Goal: Communication & Community: Participate in discussion

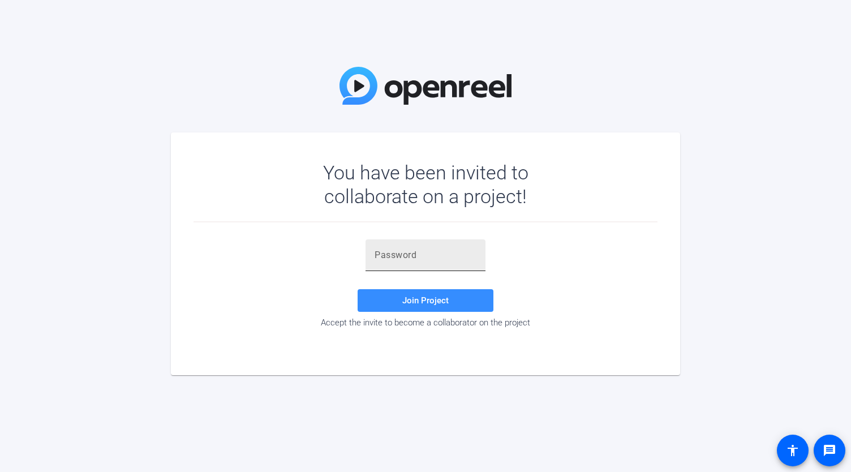
click at [445, 251] on input "text" at bounding box center [426, 255] width 102 height 14
paste input "2JsYjq"
type input "2JsYjq"
click at [420, 302] on span "Join Project" at bounding box center [425, 300] width 46 height 10
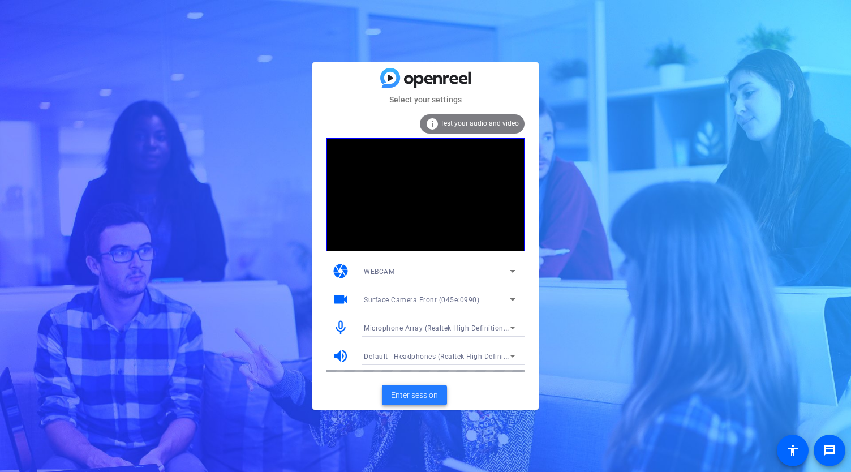
click at [435, 391] on span "Enter session" at bounding box center [414, 395] width 47 height 12
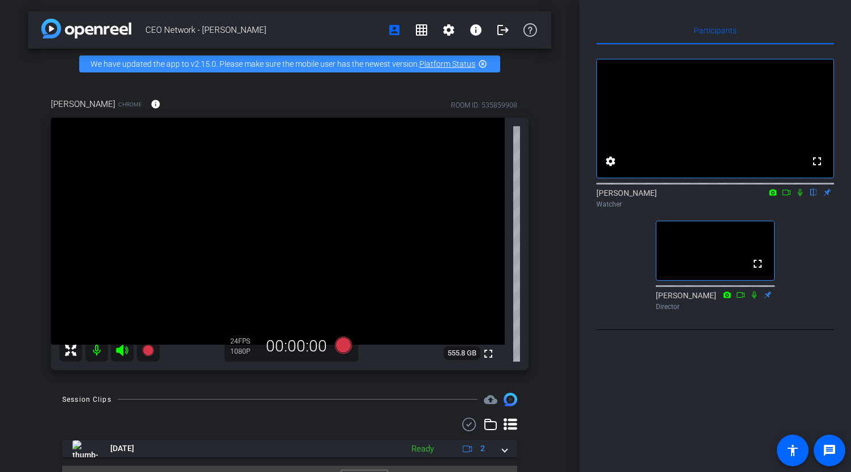
click at [801, 197] on mat-icon at bounding box center [800, 192] width 14 height 10
click at [801, 196] on icon at bounding box center [800, 192] width 6 height 7
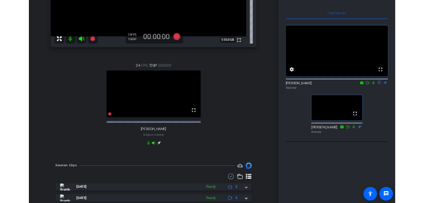
scroll to position [204, 0]
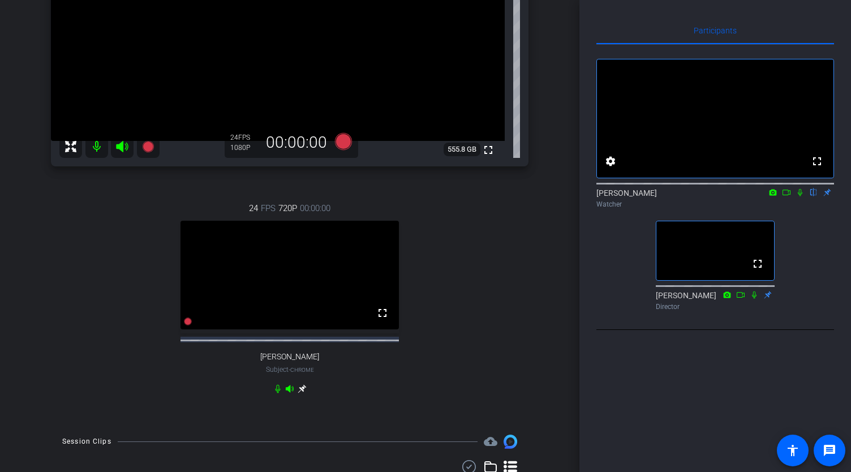
click at [799, 196] on icon at bounding box center [800, 192] width 5 height 7
click at [790, 196] on icon at bounding box center [786, 192] width 9 height 8
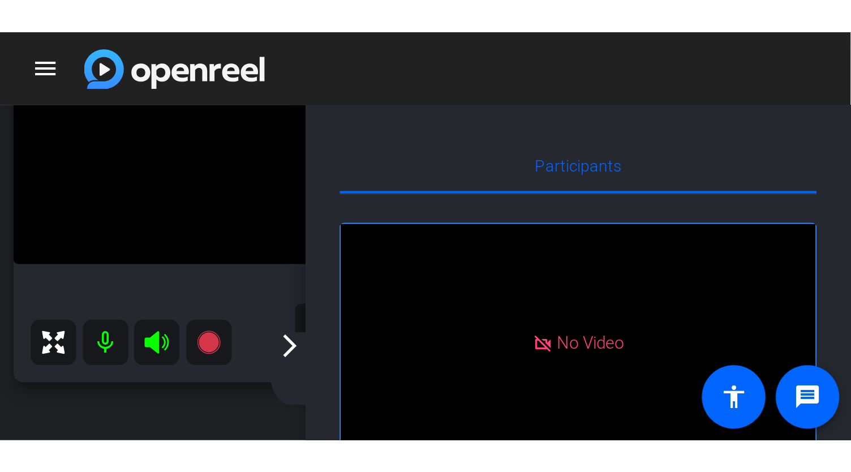
scroll to position [59, 0]
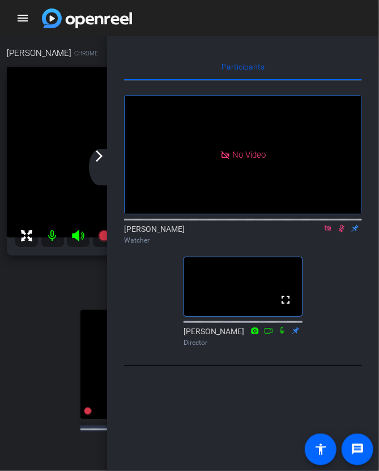
click at [103, 160] on mat-icon "arrow_forward_ios" at bounding box center [99, 156] width 14 height 14
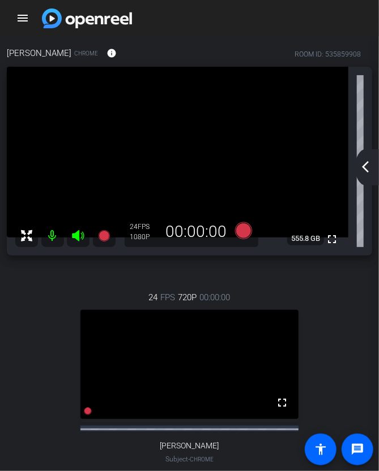
click at [367, 167] on mat-icon "arrow_back_ios_new" at bounding box center [365, 167] width 14 height 14
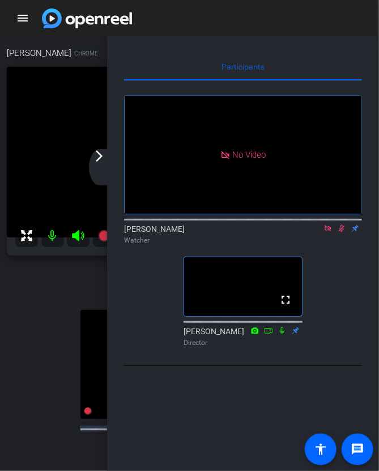
click at [342, 233] on icon at bounding box center [341, 229] width 9 height 8
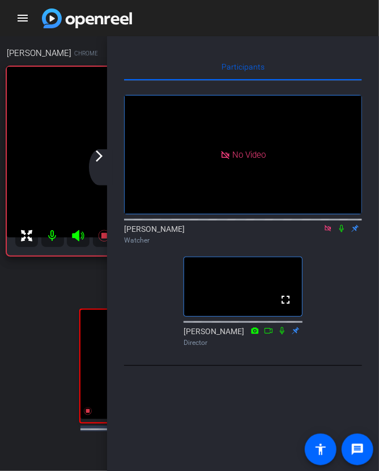
drag, startPoint x: 327, startPoint y: 245, endPoint x: 347, endPoint y: 300, distance: 58.9
click at [327, 231] on icon at bounding box center [327, 228] width 6 height 6
click at [106, 157] on div "arrow_back_ios_new arrow_forward_ios" at bounding box center [101, 167] width 24 height 36
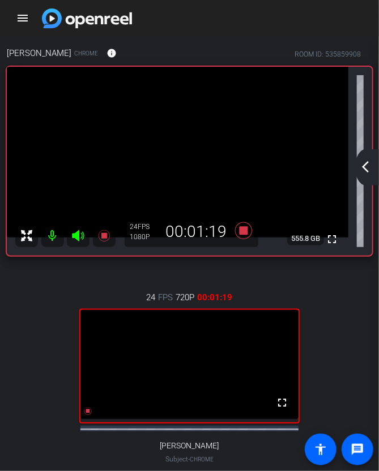
click at [364, 171] on mat-icon "arrow_back_ios_new" at bounding box center [365, 167] width 14 height 14
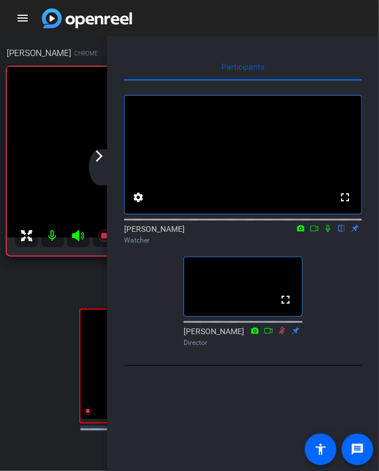
click at [329, 233] on icon at bounding box center [327, 229] width 9 height 8
click at [328, 234] on mat-icon at bounding box center [328, 228] width 14 height 10
click at [313, 233] on icon at bounding box center [313, 229] width 9 height 8
click at [103, 157] on mat-icon "arrow_forward_ios" at bounding box center [99, 156] width 14 height 14
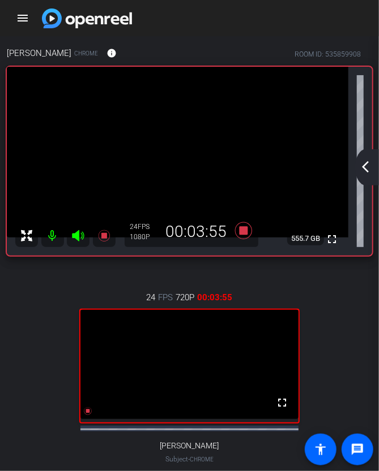
click at [367, 169] on mat-icon "arrow_back_ios_new" at bounding box center [365, 167] width 14 height 14
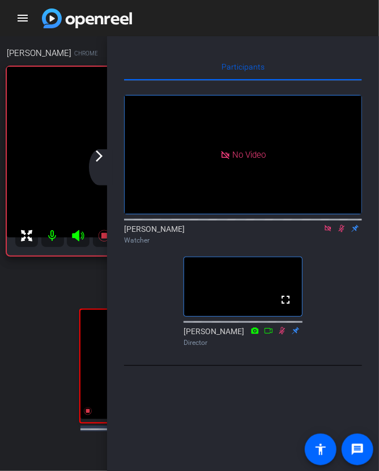
click at [99, 157] on mat-icon "arrow_forward_ios" at bounding box center [99, 156] width 14 height 14
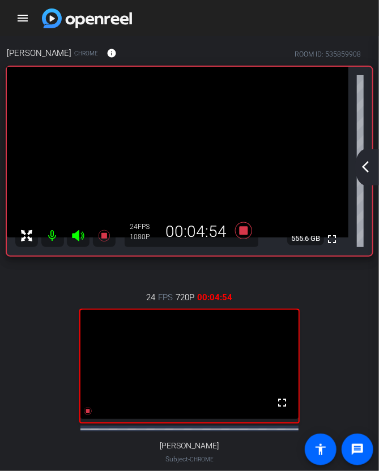
click at [362, 170] on mat-icon "arrow_back_ios_new" at bounding box center [365, 167] width 14 height 14
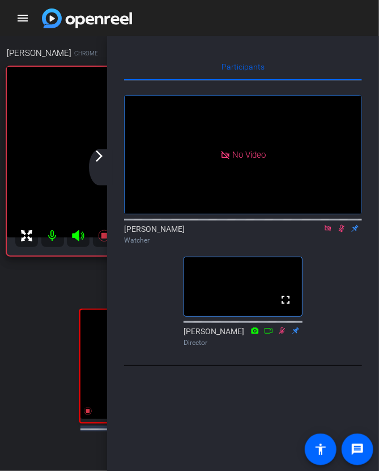
click at [342, 233] on icon at bounding box center [341, 228] width 6 height 7
click at [327, 233] on icon at bounding box center [327, 229] width 9 height 8
click at [330, 233] on icon at bounding box center [327, 229] width 9 height 8
click at [327, 233] on icon at bounding box center [327, 228] width 5 height 7
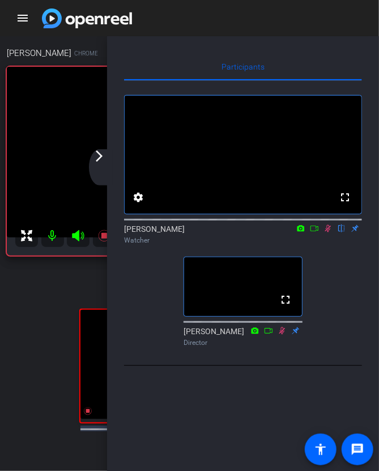
click at [328, 234] on mat-icon at bounding box center [328, 228] width 14 height 10
click at [326, 233] on icon at bounding box center [327, 228] width 5 height 7
click at [317, 233] on icon at bounding box center [313, 229] width 9 height 8
click at [106, 157] on div "arrow_back_ios_new arrow_forward_ios" at bounding box center [101, 167] width 24 height 36
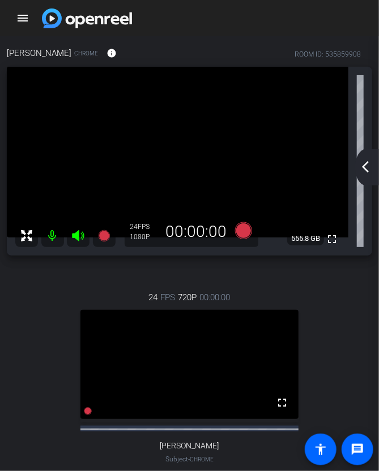
click at [362, 170] on mat-icon "arrow_back_ios_new" at bounding box center [365, 167] width 14 height 14
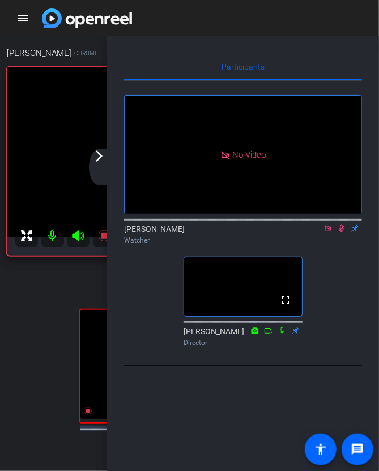
click at [101, 165] on div "arrow_back_ios_new arrow_forward_ios" at bounding box center [101, 167] width 24 height 36
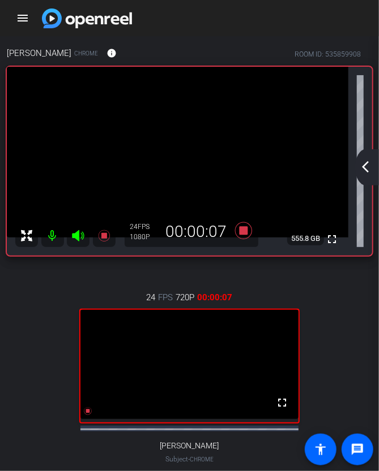
click at [367, 171] on mat-icon "arrow_back_ios_new" at bounding box center [365, 167] width 14 height 14
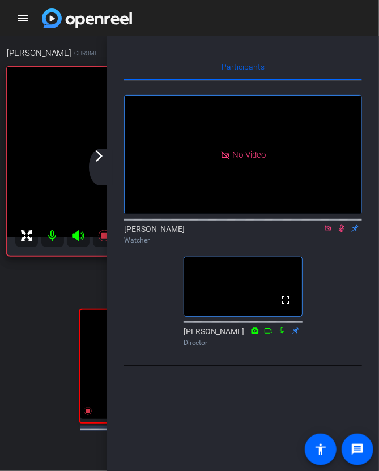
click at [339, 233] on icon at bounding box center [341, 229] width 9 height 8
click at [344, 233] on icon at bounding box center [341, 229] width 9 height 8
click at [102, 164] on div "arrow_back_ios_new arrow_forward_ios" at bounding box center [101, 167] width 24 height 36
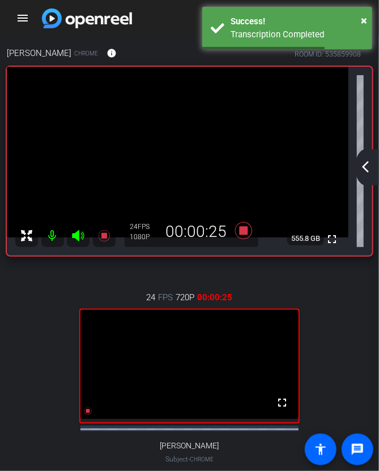
click at [364, 171] on mat-icon "arrow_back_ios_new" at bounding box center [365, 167] width 14 height 14
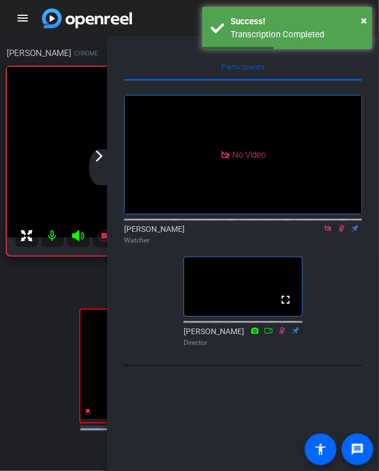
click at [98, 161] on mat-icon "arrow_forward_ios" at bounding box center [99, 156] width 14 height 14
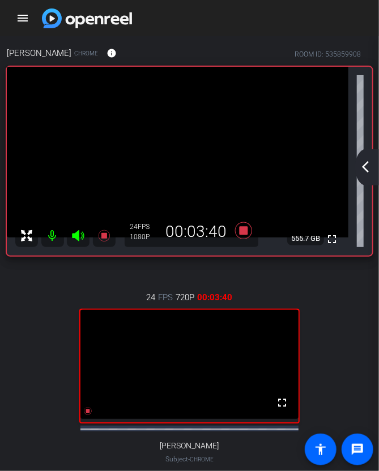
click at [375, 157] on div "arrow_back_ios_new arrow_forward_ios" at bounding box center [367, 167] width 24 height 36
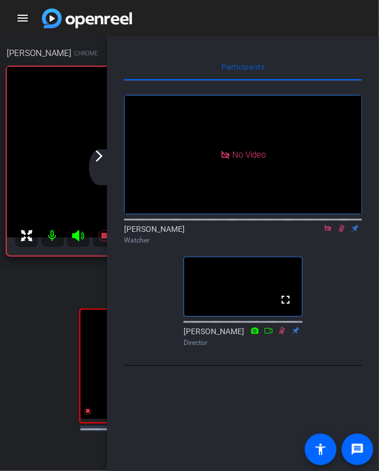
click at [100, 166] on div "arrow_back_ios_new arrow_forward_ios" at bounding box center [101, 167] width 24 height 36
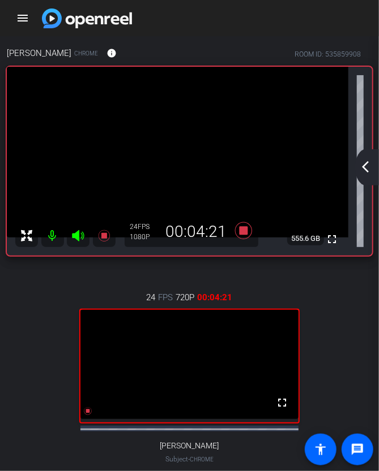
click at [363, 171] on mat-icon "arrow_back_ios_new" at bounding box center [365, 167] width 14 height 14
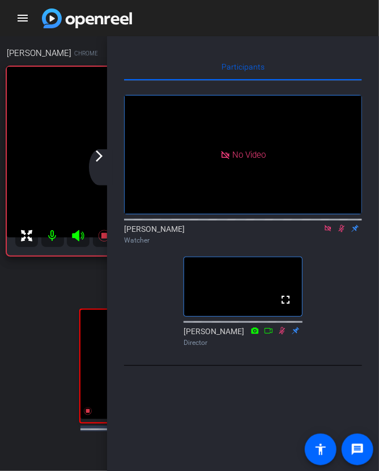
click at [340, 233] on icon at bounding box center [341, 228] width 6 height 7
click at [99, 165] on div "arrow_back_ios_new arrow_forward_ios" at bounding box center [101, 167] width 24 height 36
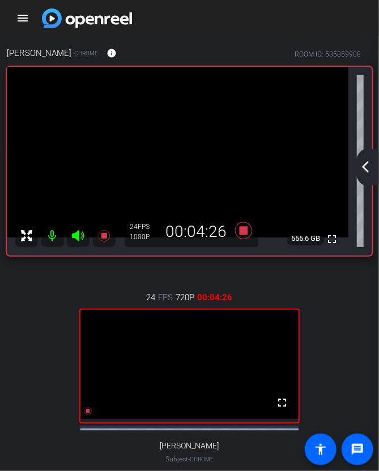
click at [366, 174] on div "arrow_back_ios_new arrow_forward_ios" at bounding box center [367, 167] width 24 height 36
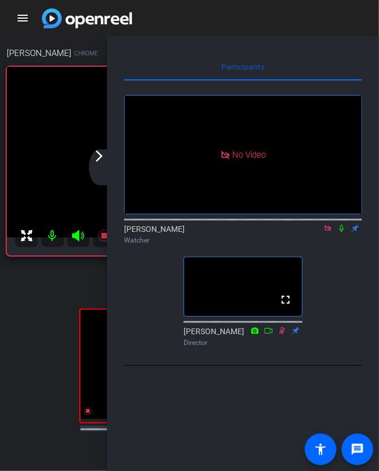
click at [330, 231] on icon at bounding box center [327, 228] width 6 height 6
click at [326, 233] on icon at bounding box center [327, 228] width 5 height 7
click at [96, 170] on div "arrow_back_ios_new arrow_forward_ios" at bounding box center [101, 167] width 24 height 36
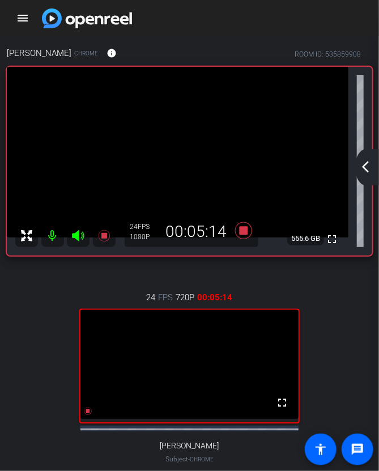
click at [363, 169] on mat-icon "arrow_back_ios_new" at bounding box center [365, 167] width 14 height 14
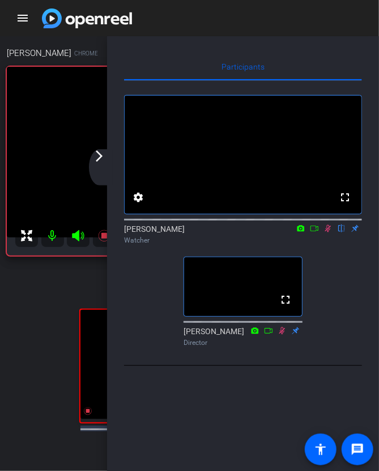
click at [328, 233] on icon at bounding box center [327, 229] width 9 height 8
click at [105, 161] on mat-icon "arrow_forward_ios" at bounding box center [99, 156] width 14 height 14
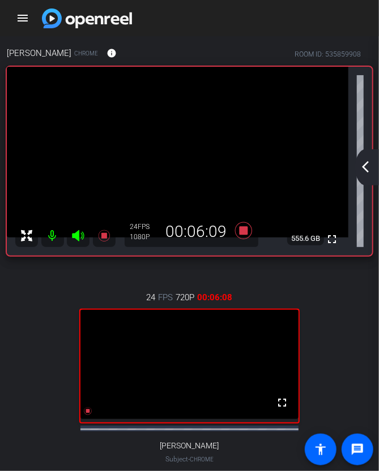
click at [372, 165] on div "arrow_back_ios_new arrow_forward_ios" at bounding box center [367, 167] width 24 height 36
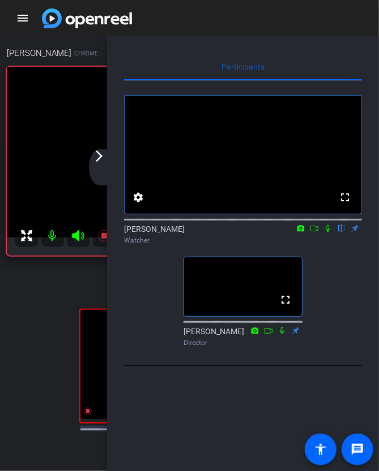
click at [328, 233] on icon at bounding box center [327, 228] width 5 height 7
click at [104, 162] on mat-icon "arrow_forward_ios" at bounding box center [99, 156] width 14 height 14
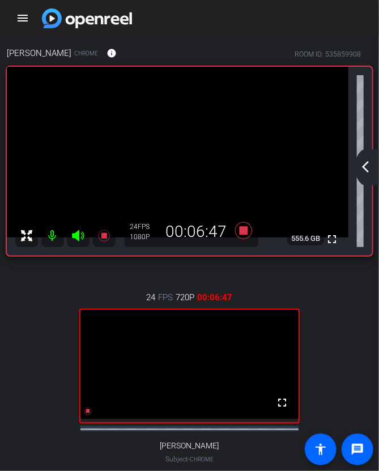
click at [375, 175] on div "arrow_back_ios_new arrow_forward_ios" at bounding box center [367, 167] width 24 height 36
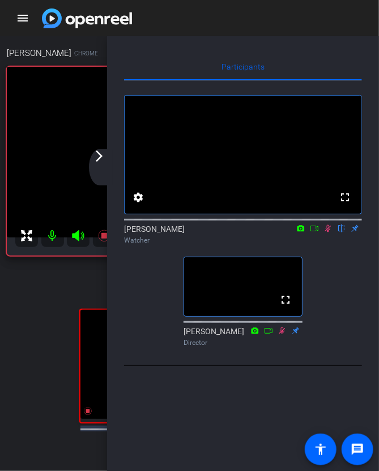
click at [316, 233] on icon at bounding box center [313, 229] width 9 height 8
click at [109, 164] on div "arrow_back_ios_new arrow_forward_ios" at bounding box center [101, 167] width 24 height 36
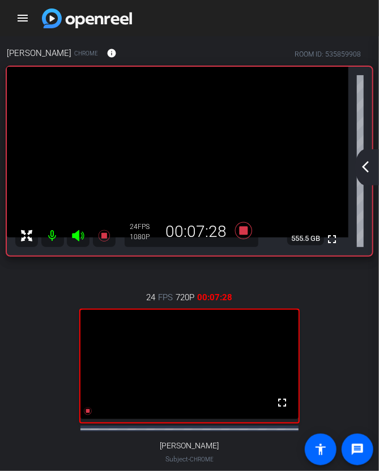
click at [364, 175] on div "arrow_back_ios_new arrow_forward_ios" at bounding box center [367, 167] width 24 height 36
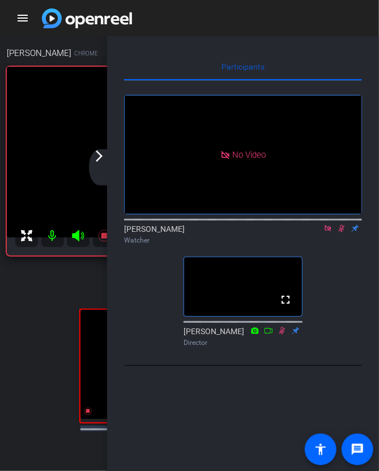
click at [108, 158] on div "arrow_back_ios_new arrow_forward_ios" at bounding box center [101, 167] width 24 height 36
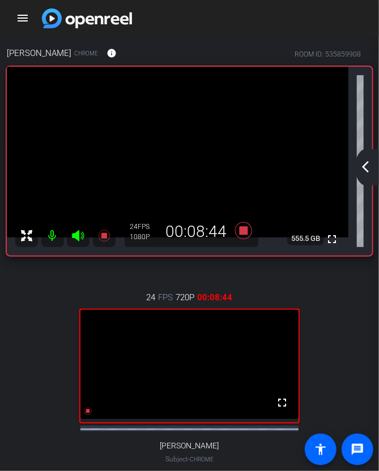
click at [371, 167] on mat-icon "arrow_back_ios_new" at bounding box center [365, 167] width 14 height 14
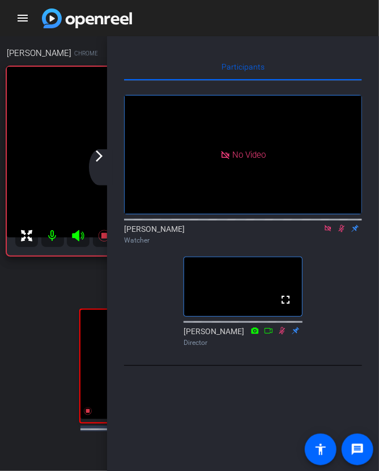
click at [329, 233] on icon at bounding box center [327, 229] width 9 height 8
click at [328, 233] on icon at bounding box center [328, 228] width 6 height 7
click at [101, 160] on mat-icon "arrow_forward_ios" at bounding box center [99, 156] width 14 height 14
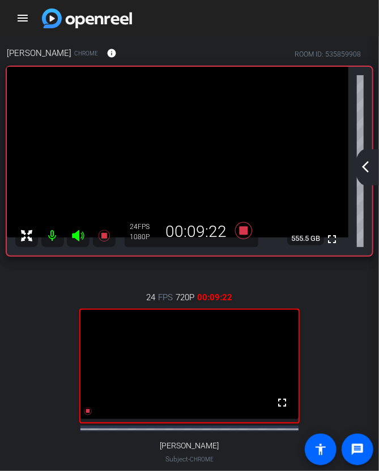
click at [368, 168] on mat-icon "arrow_back_ios_new" at bounding box center [365, 167] width 14 height 14
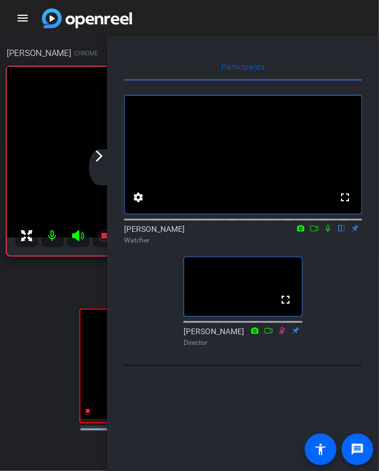
click at [329, 233] on icon at bounding box center [327, 228] width 5 height 7
click at [101, 158] on mat-icon "arrow_forward_ios" at bounding box center [99, 156] width 14 height 14
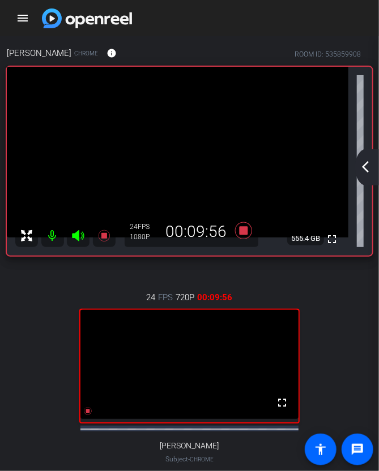
click at [373, 169] on div "arrow_back_ios_new arrow_forward_ios" at bounding box center [367, 167] width 24 height 36
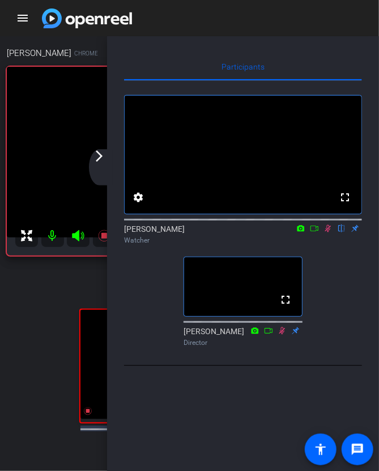
click at [102, 169] on div "arrow_back_ios_new arrow_forward_ios" at bounding box center [101, 167] width 24 height 36
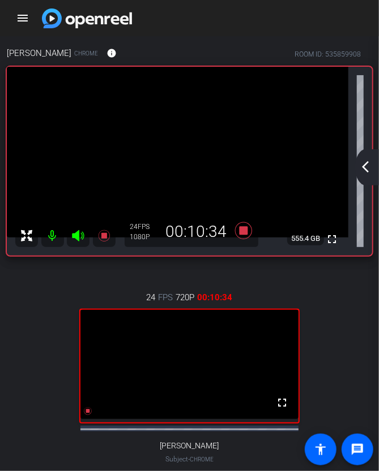
click at [374, 169] on div "arrow_back_ios_new arrow_forward_ios" at bounding box center [367, 167] width 24 height 36
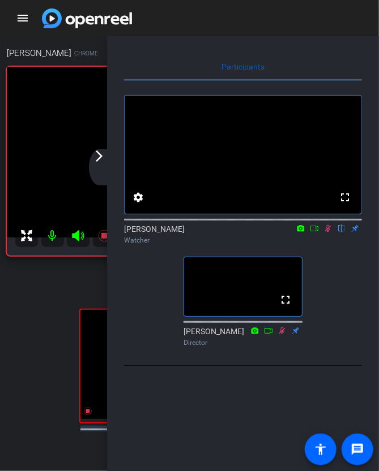
click at [99, 164] on div "arrow_back_ios_new arrow_forward_ios" at bounding box center [101, 167] width 24 height 36
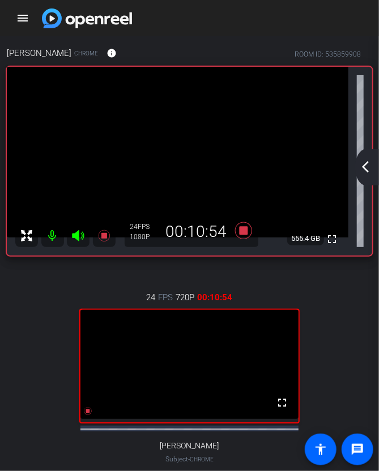
click at [360, 166] on mat-icon "arrow_back_ios_new" at bounding box center [365, 167] width 14 height 14
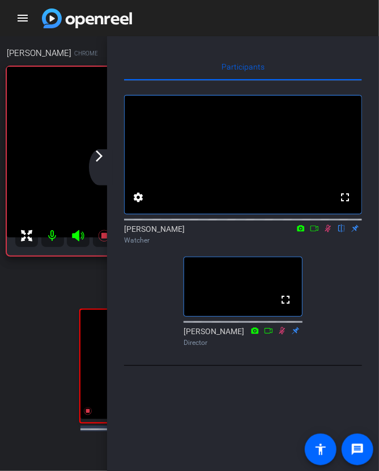
click at [313, 233] on icon at bounding box center [313, 229] width 9 height 8
click at [108, 156] on div "arrow_back_ios_new arrow_forward_ios" at bounding box center [101, 167] width 24 height 36
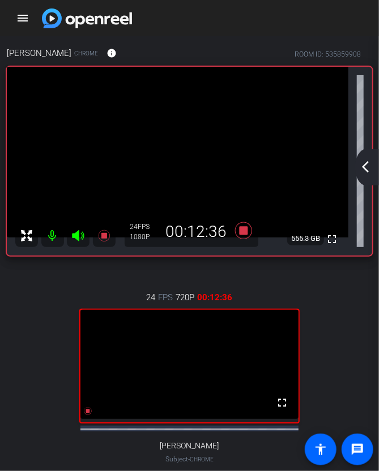
click at [368, 167] on mat-icon "arrow_back_ios_new" at bounding box center [365, 167] width 14 height 14
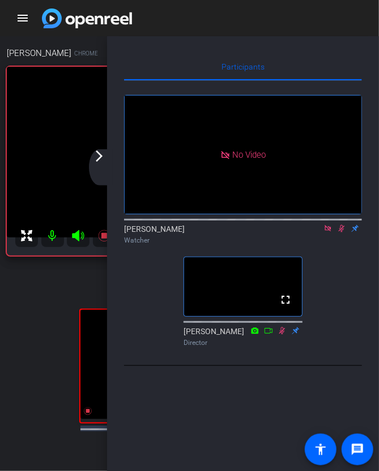
click at [327, 233] on icon at bounding box center [327, 229] width 9 height 8
click at [328, 233] on icon at bounding box center [328, 228] width 6 height 7
click at [101, 162] on mat-icon "arrow_forward_ios" at bounding box center [99, 156] width 14 height 14
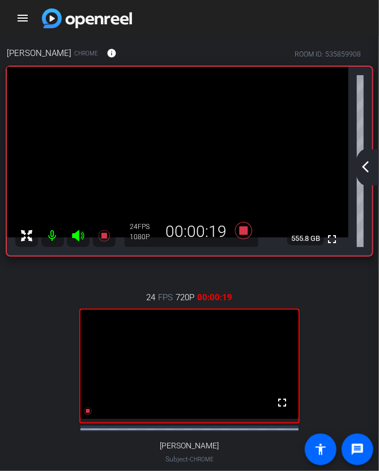
click at [370, 171] on mat-icon "arrow_back_ios_new" at bounding box center [365, 167] width 14 height 14
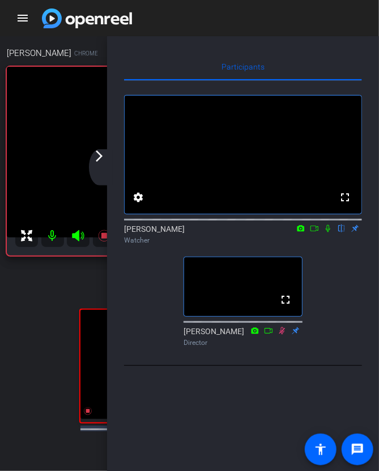
click at [329, 233] on icon at bounding box center [327, 229] width 9 height 8
click at [105, 158] on mat-icon "arrow_forward_ios" at bounding box center [99, 156] width 14 height 14
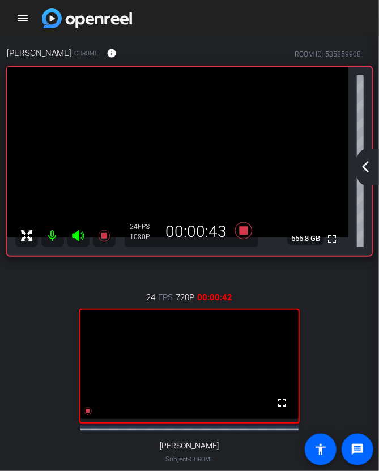
click at [367, 174] on div "arrow_back_ios_new arrow_forward_ios" at bounding box center [367, 167] width 24 height 36
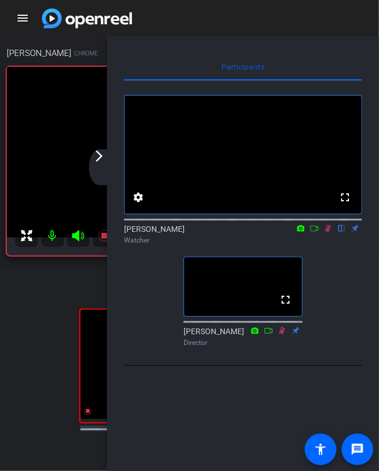
click at [100, 160] on mat-icon "arrow_forward_ios" at bounding box center [99, 156] width 14 height 14
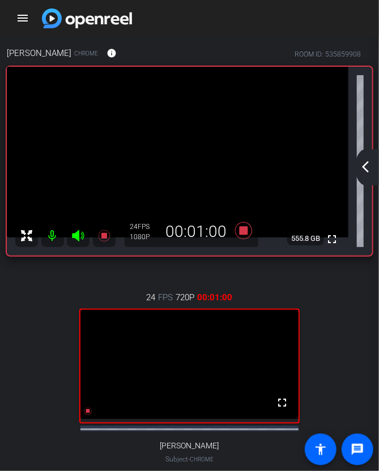
click at [370, 169] on mat-icon "arrow_back_ios_new" at bounding box center [365, 167] width 14 height 14
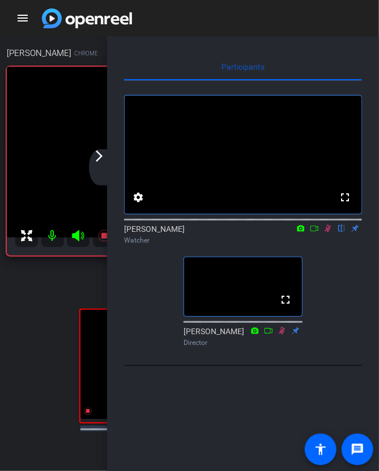
click at [329, 233] on icon at bounding box center [327, 229] width 9 height 8
click at [106, 155] on div "arrow_back_ios_new arrow_forward_ios" at bounding box center [101, 167] width 24 height 36
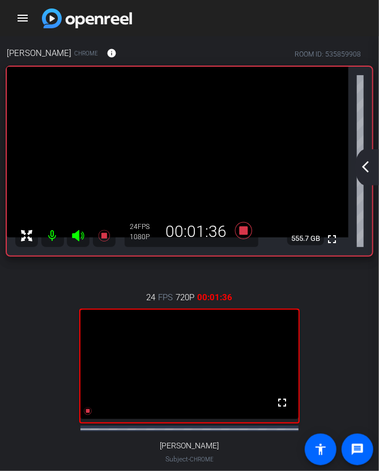
click at [360, 173] on mat-icon "arrow_back_ios_new" at bounding box center [365, 167] width 14 height 14
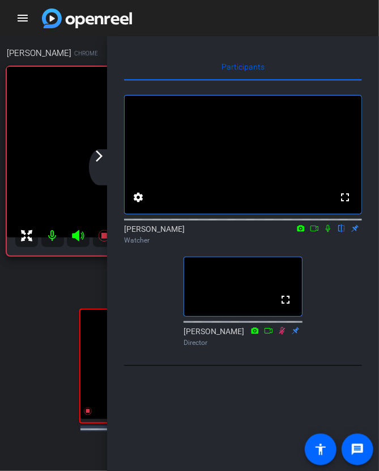
click at [329, 233] on icon at bounding box center [327, 229] width 9 height 8
click at [105, 170] on div "arrow_back_ios_new arrow_forward_ios" at bounding box center [101, 167] width 24 height 36
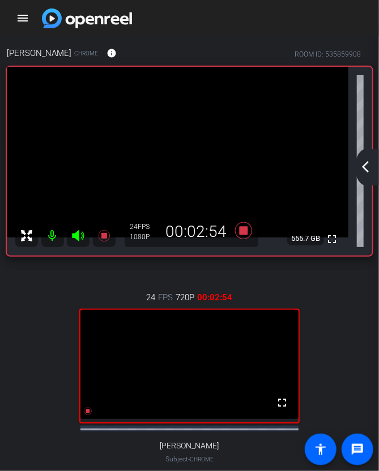
click at [368, 173] on mat-icon "arrow_back_ios_new" at bounding box center [365, 167] width 14 height 14
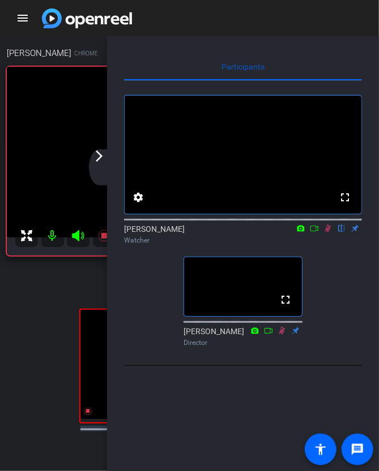
click at [329, 233] on icon at bounding box center [327, 229] width 9 height 8
click at [97, 159] on mat-icon "arrow_forward_ios" at bounding box center [99, 156] width 14 height 14
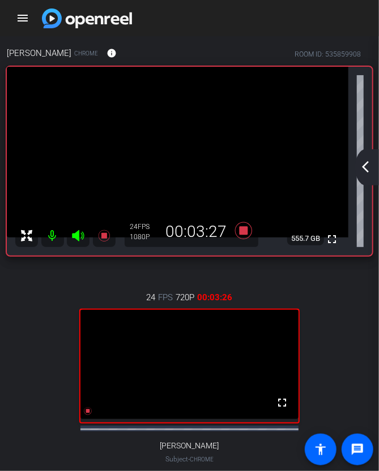
click at [374, 169] on div "arrow_back_ios_new arrow_forward_ios" at bounding box center [367, 167] width 24 height 36
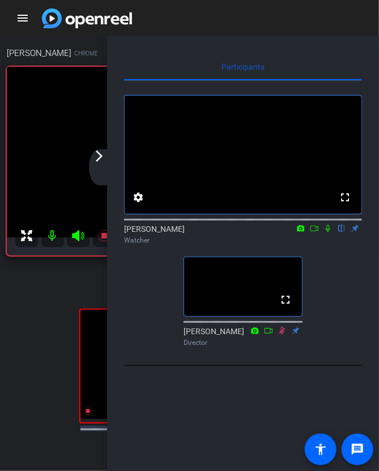
click at [328, 233] on icon at bounding box center [327, 229] width 9 height 8
click at [96, 159] on mat-icon "arrow_forward_ios" at bounding box center [99, 156] width 14 height 14
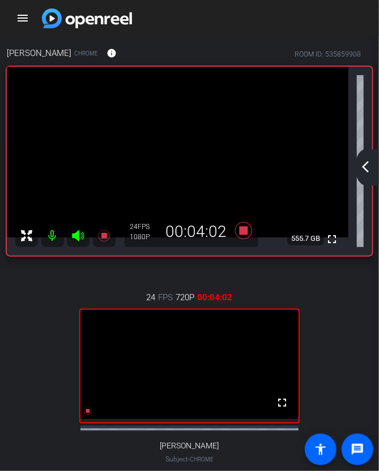
click at [363, 161] on mat-icon "arrow_back_ios_new" at bounding box center [365, 167] width 14 height 14
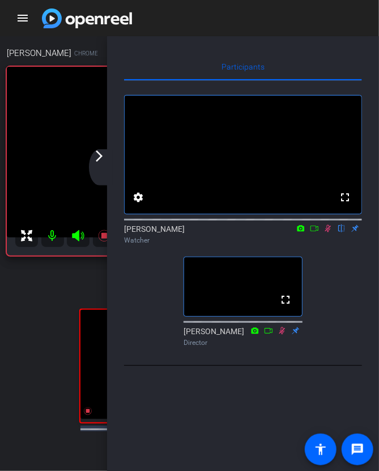
click at [329, 233] on icon at bounding box center [327, 229] width 9 height 8
click at [102, 161] on mat-icon "arrow_forward_ios" at bounding box center [99, 156] width 14 height 14
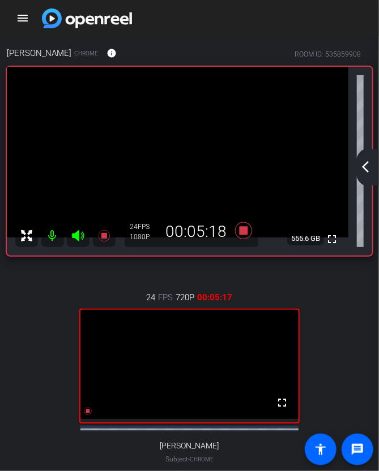
click at [370, 169] on mat-icon "arrow_back_ios_new" at bounding box center [365, 167] width 14 height 14
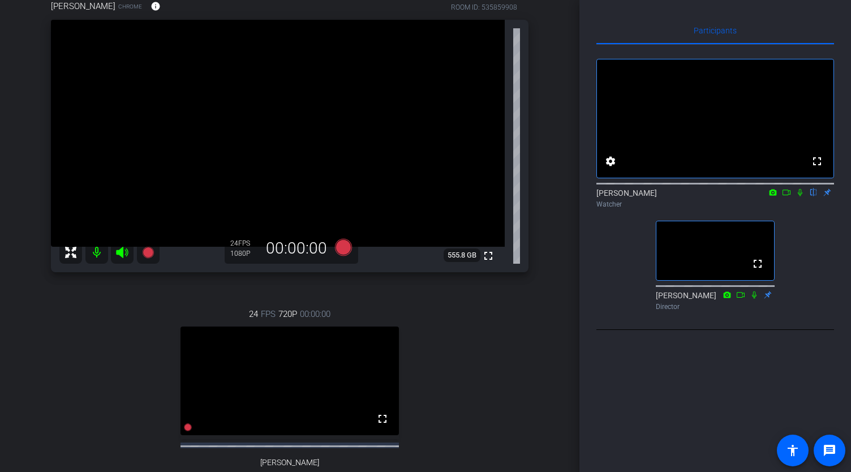
scroll to position [115, 0]
